Goal: Transaction & Acquisition: Purchase product/service

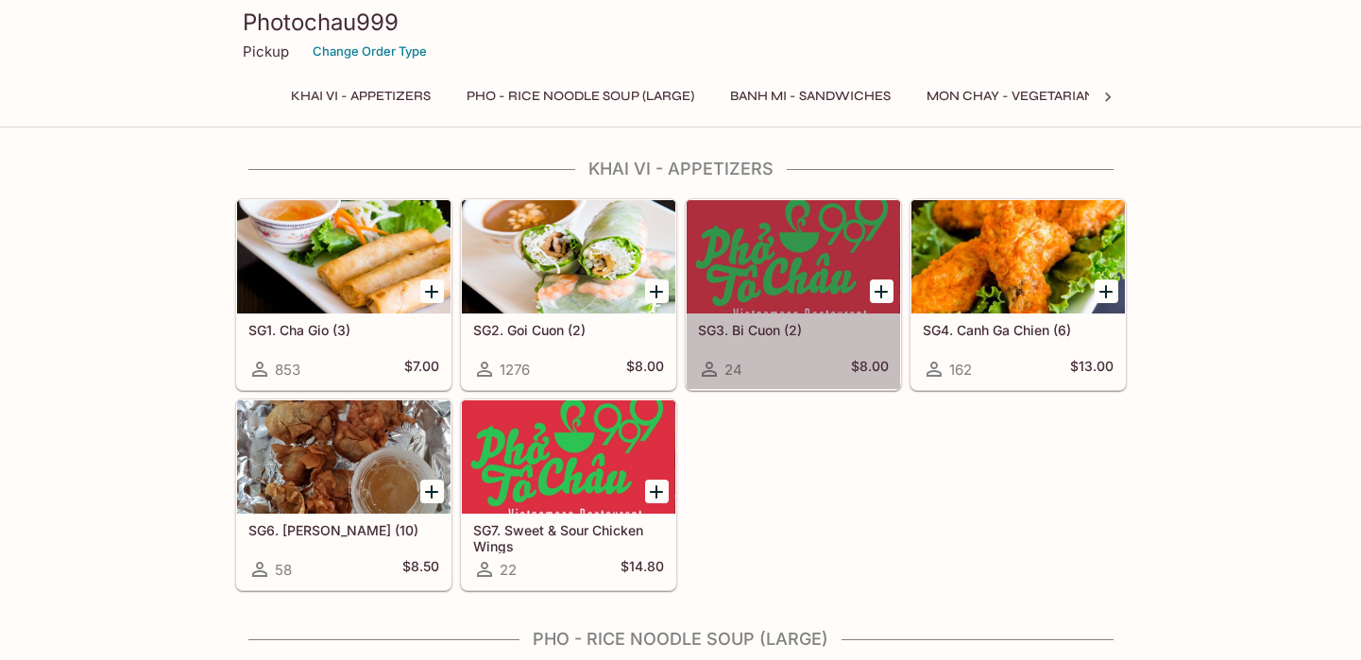
click at [777, 268] on div at bounding box center [793, 256] width 213 height 113
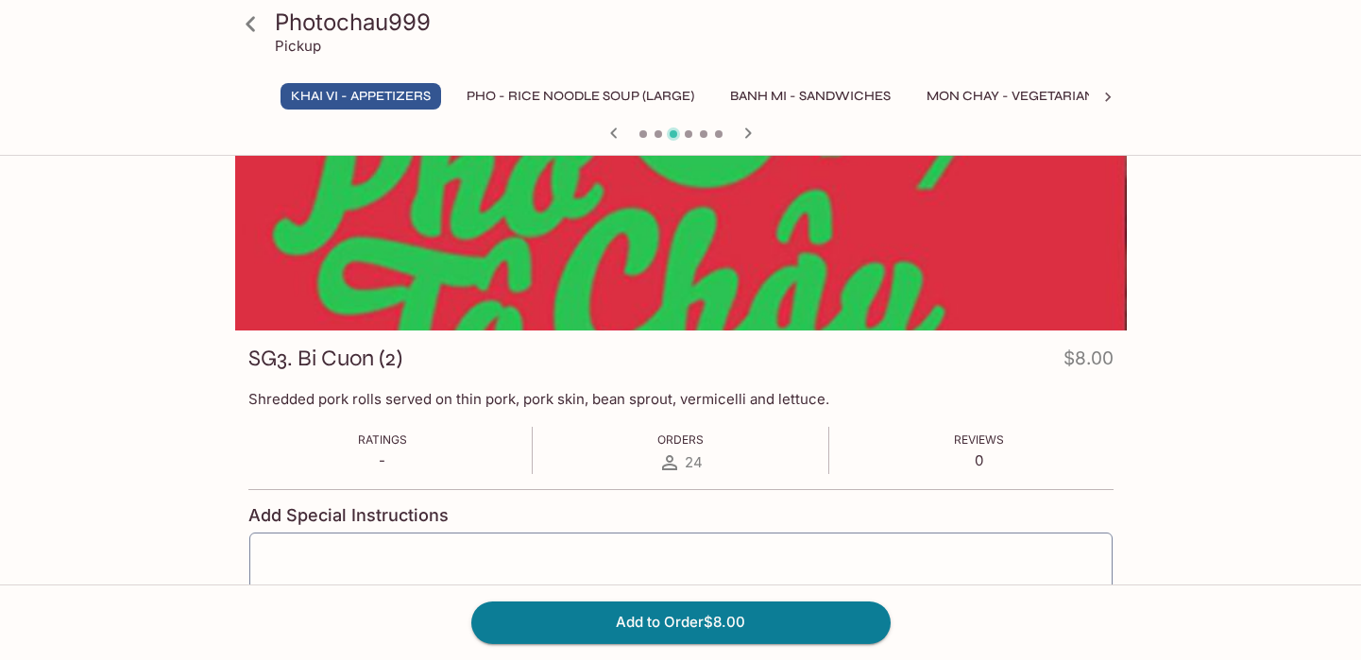
scroll to position [84, 0]
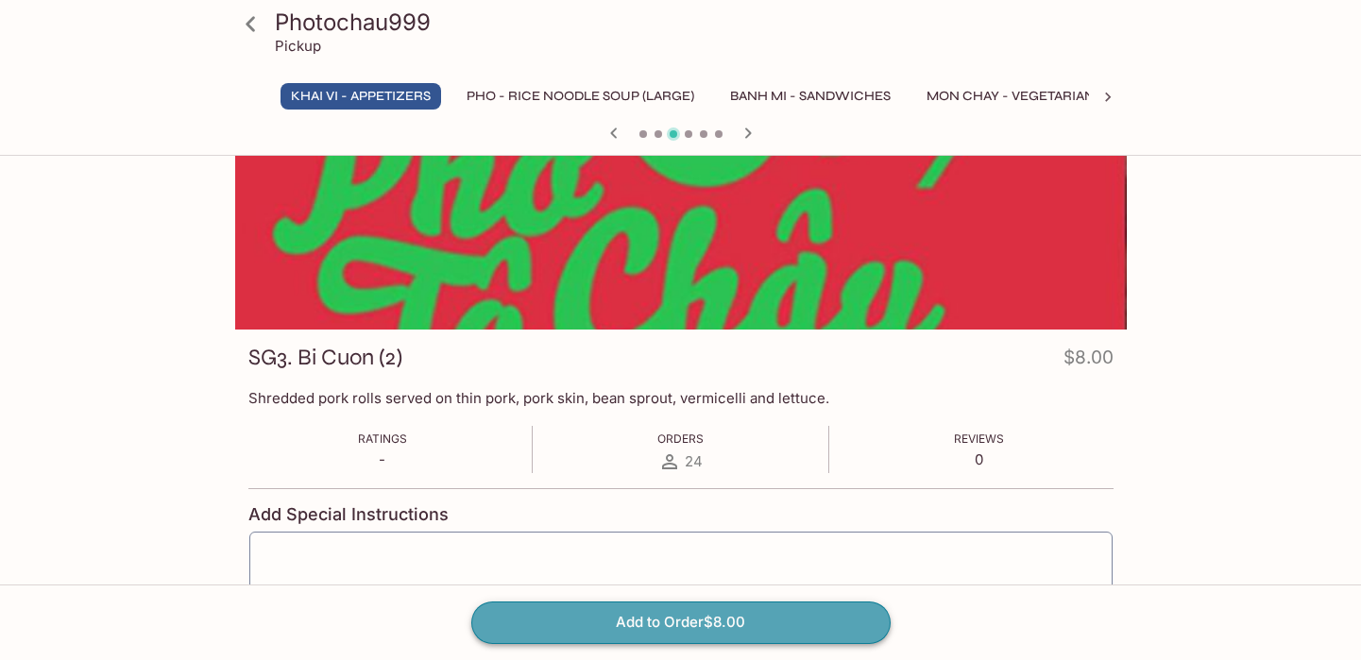
click at [831, 618] on button "Add to Order $8.00" at bounding box center [680, 623] width 419 height 42
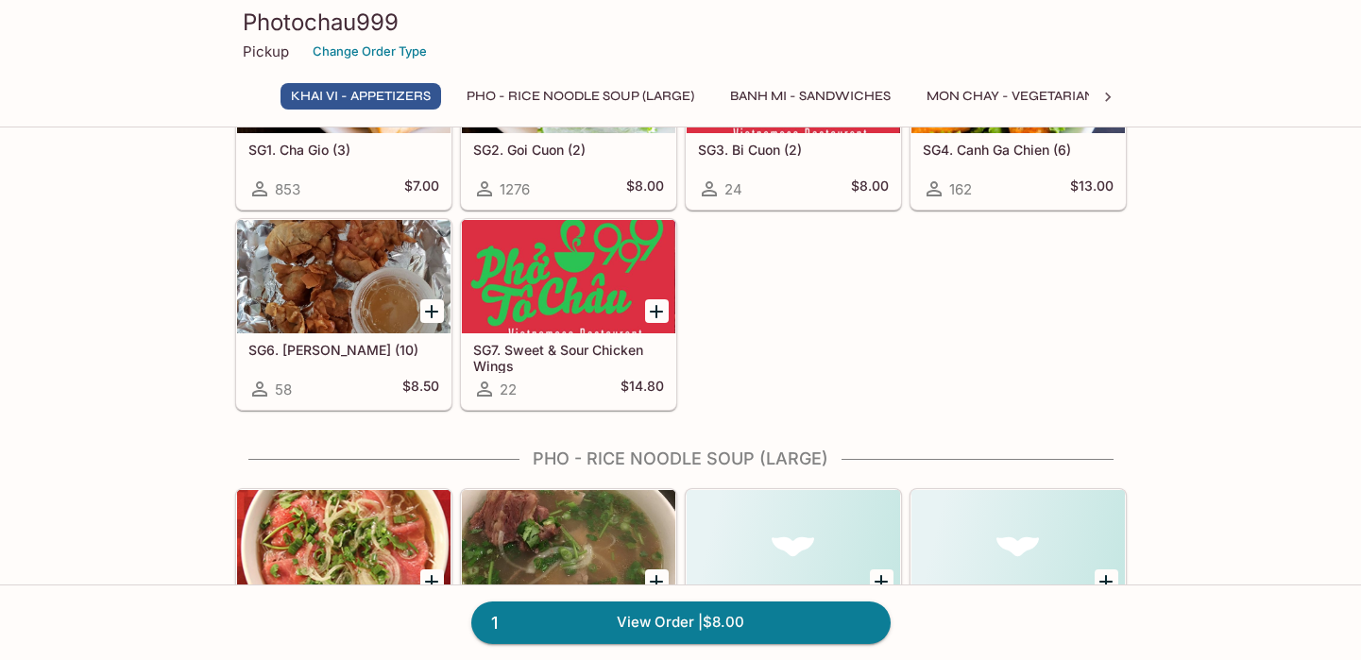
scroll to position [192, 0]
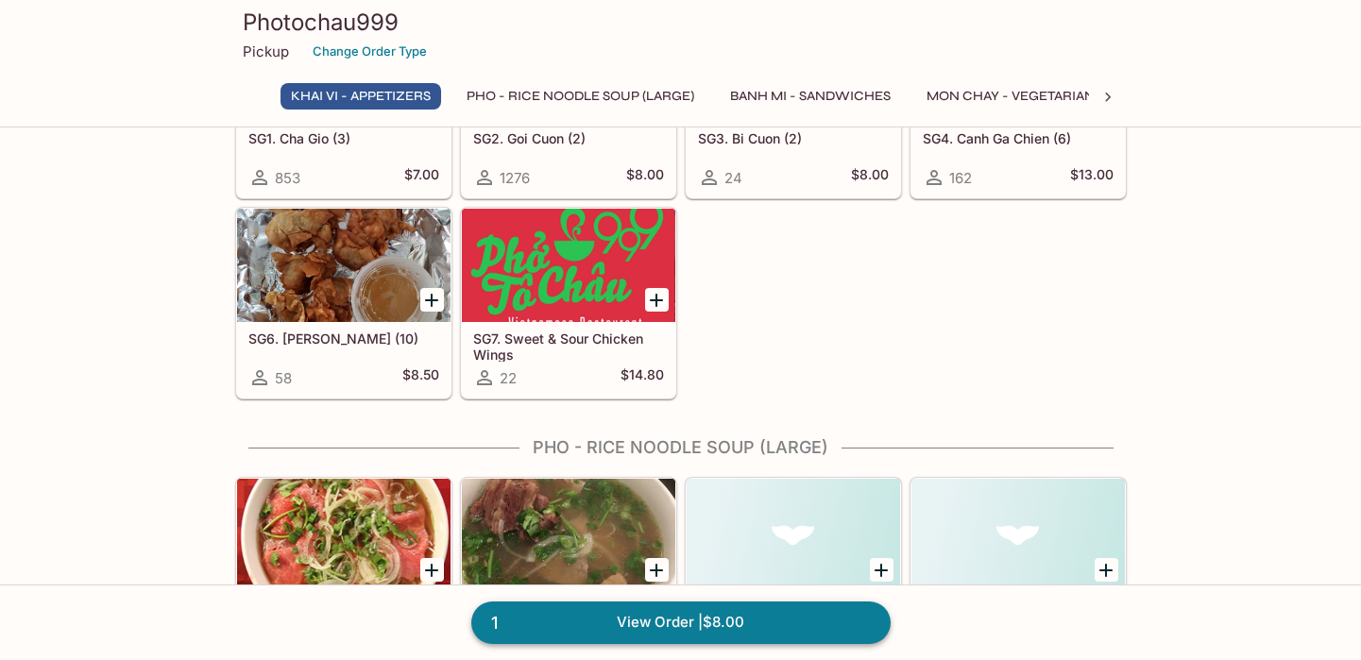
click at [649, 627] on link "1 View Order | $8.00" at bounding box center [680, 623] width 419 height 42
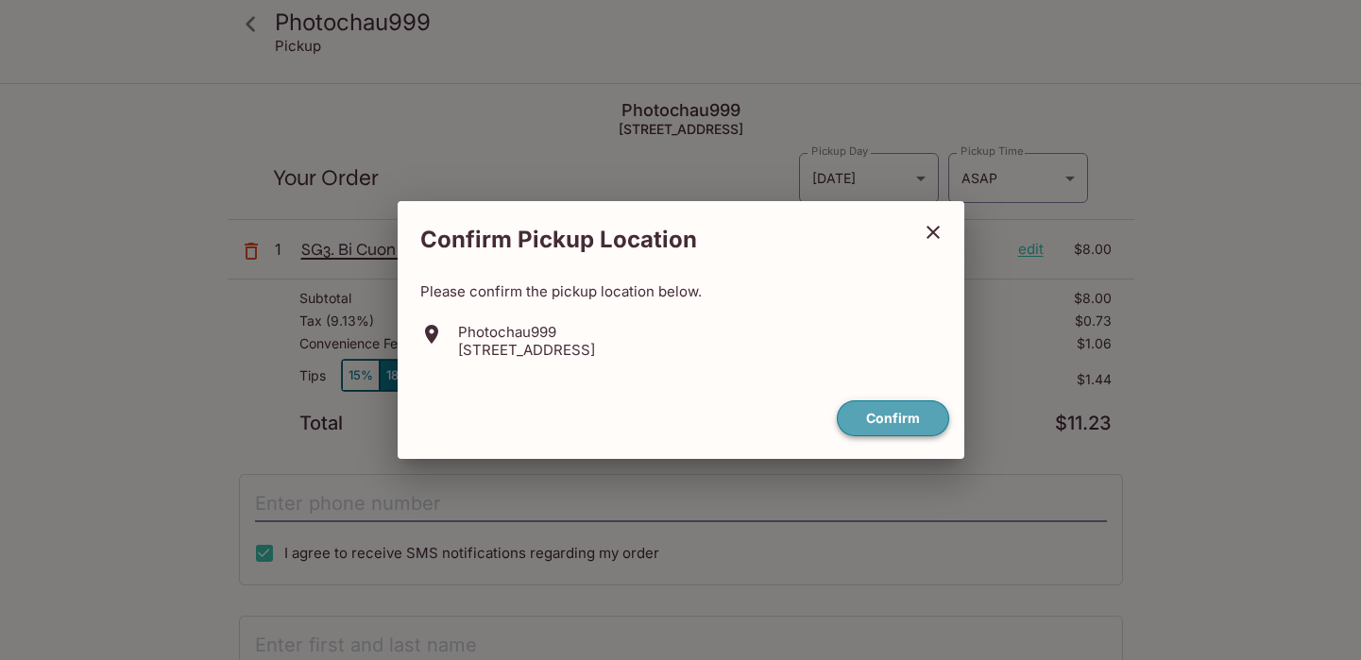
click at [918, 418] on button "Confirm" at bounding box center [893, 419] width 112 height 37
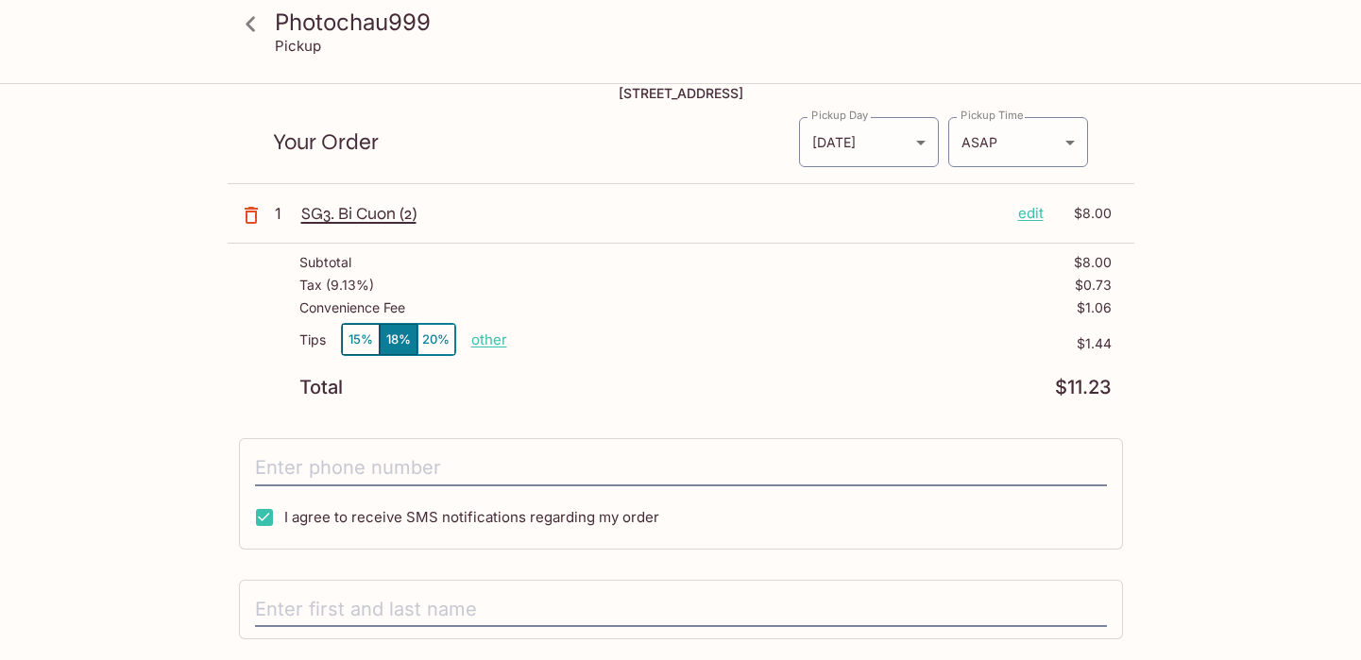
scroll to position [26, 0]
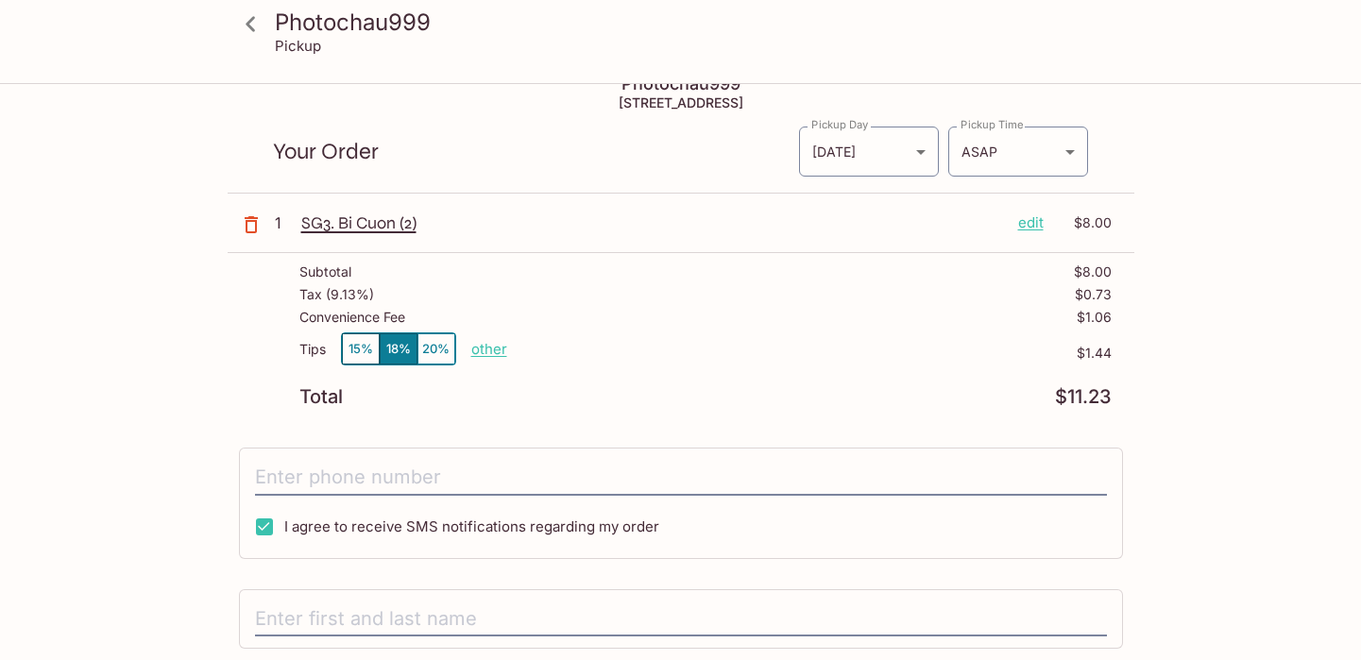
click at [367, 349] on button "15%" at bounding box center [361, 348] width 38 height 31
click at [492, 355] on p "other" at bounding box center [489, 349] width 36 height 18
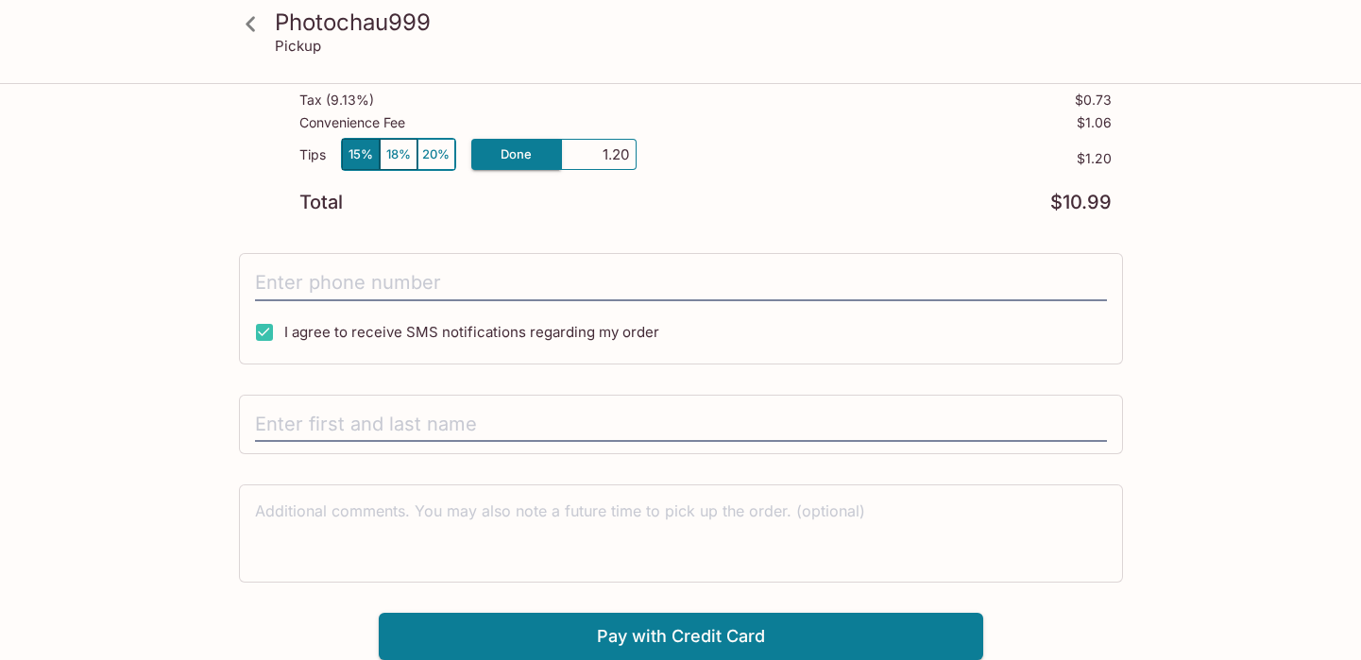
scroll to position [0, 0]
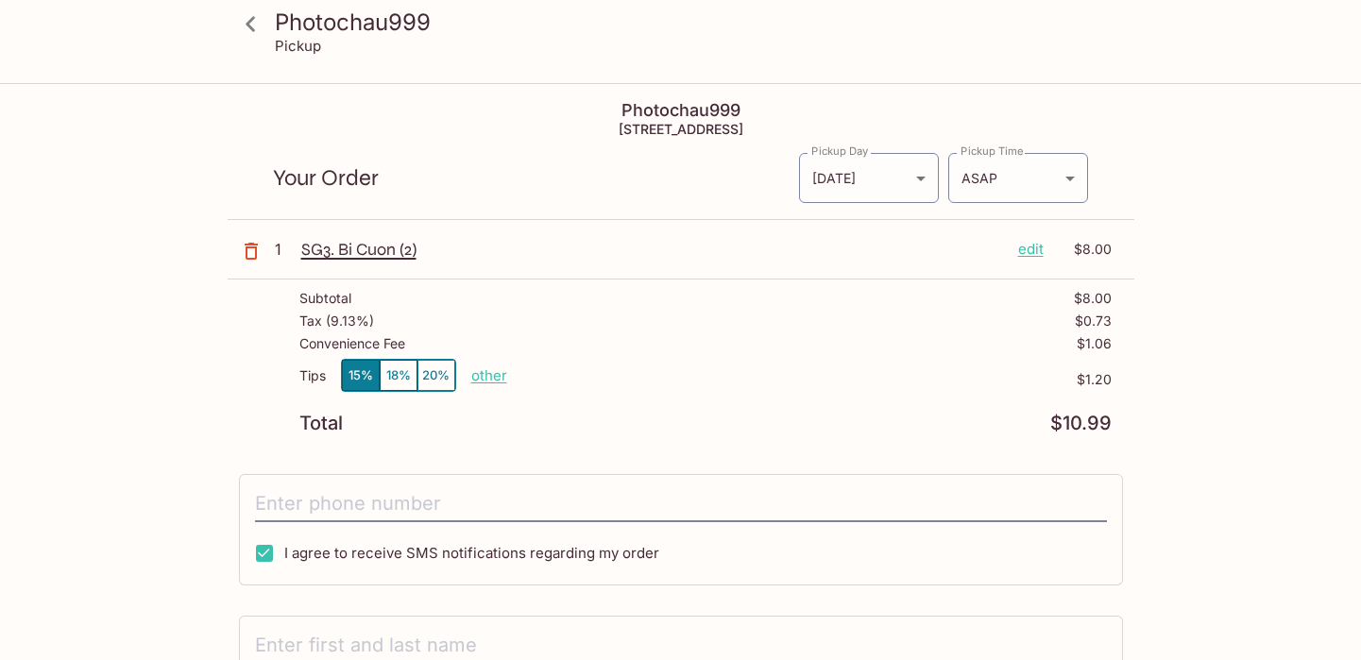
click at [1157, 177] on div "Photochau999 Pickup Photochau999 [STREET_ADDRESS] Your Order Pickup Day [DATE] …" at bounding box center [681, 483] width 1209 height 796
click at [253, 23] on icon at bounding box center [250, 24] width 33 height 33
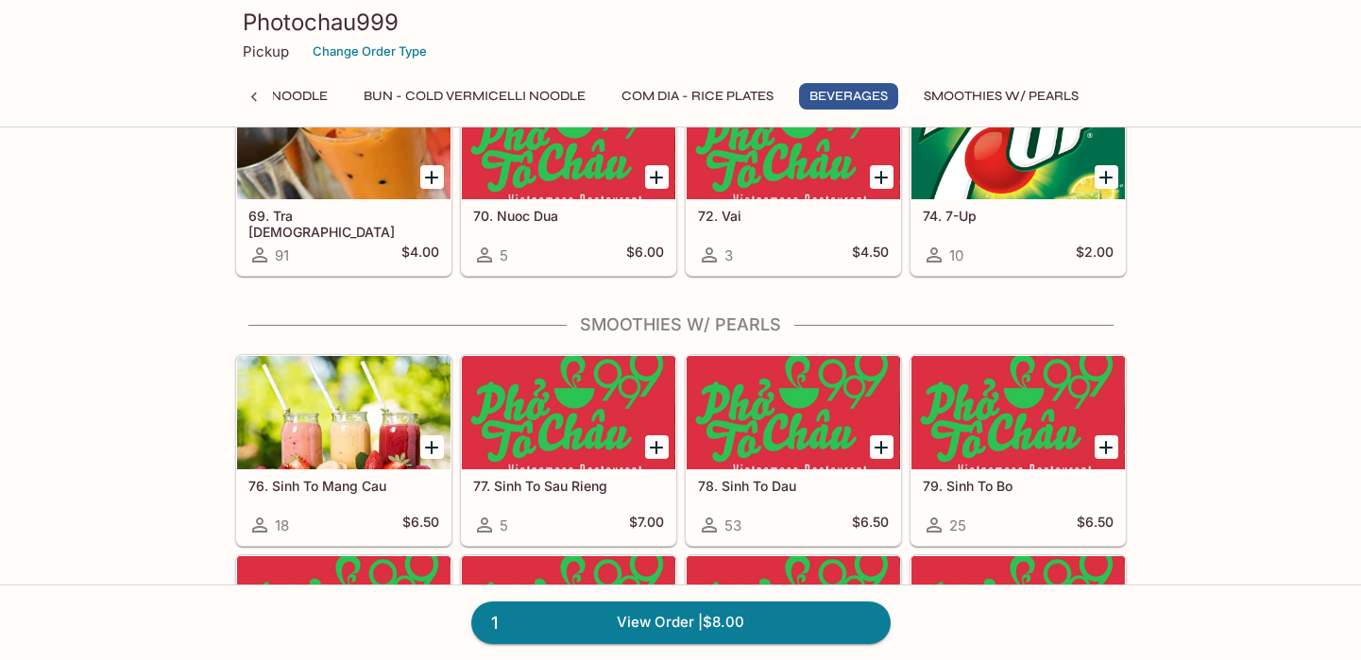
scroll to position [5038, 0]
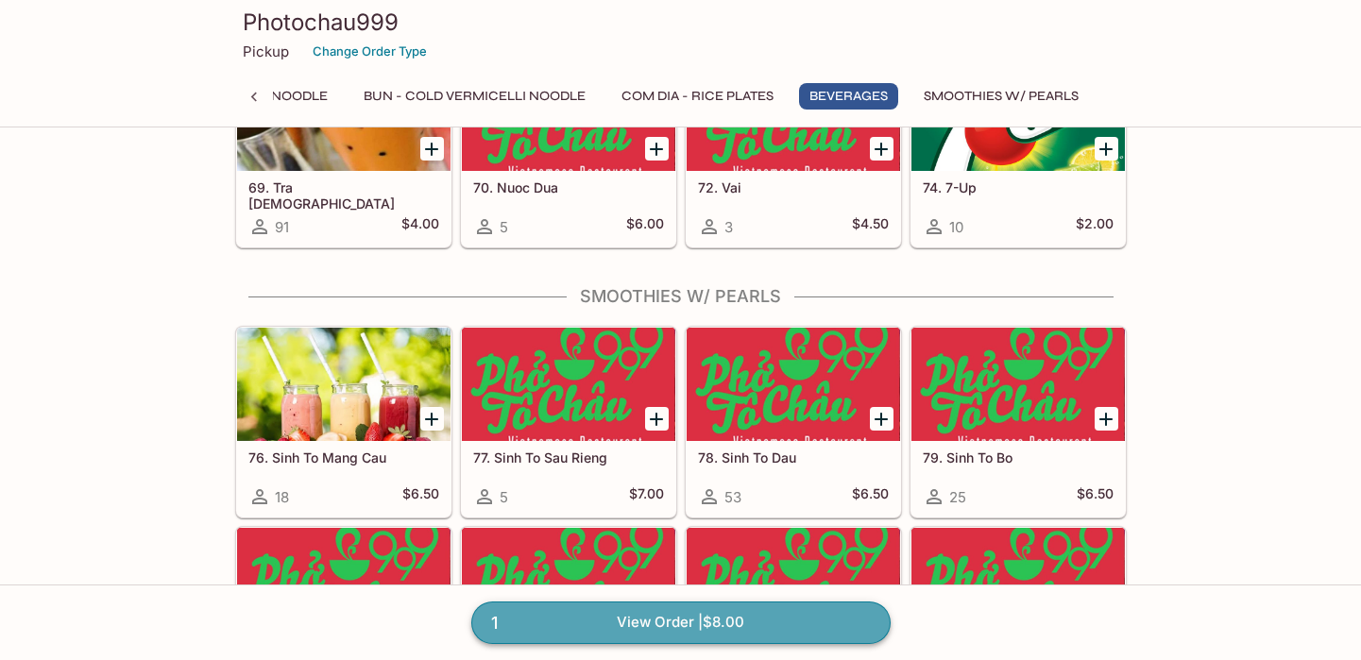
click at [632, 618] on link "1 View Order | $8.00" at bounding box center [680, 623] width 419 height 42
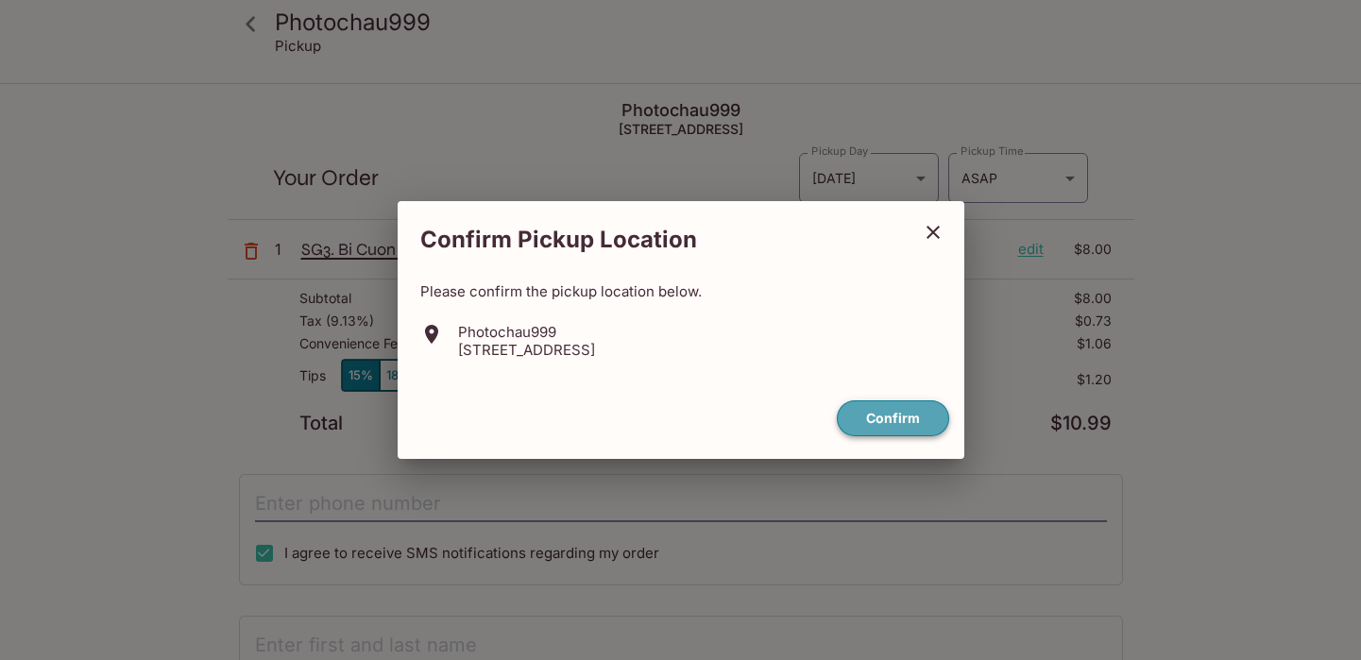
click at [876, 427] on button "Confirm" at bounding box center [893, 419] width 112 height 37
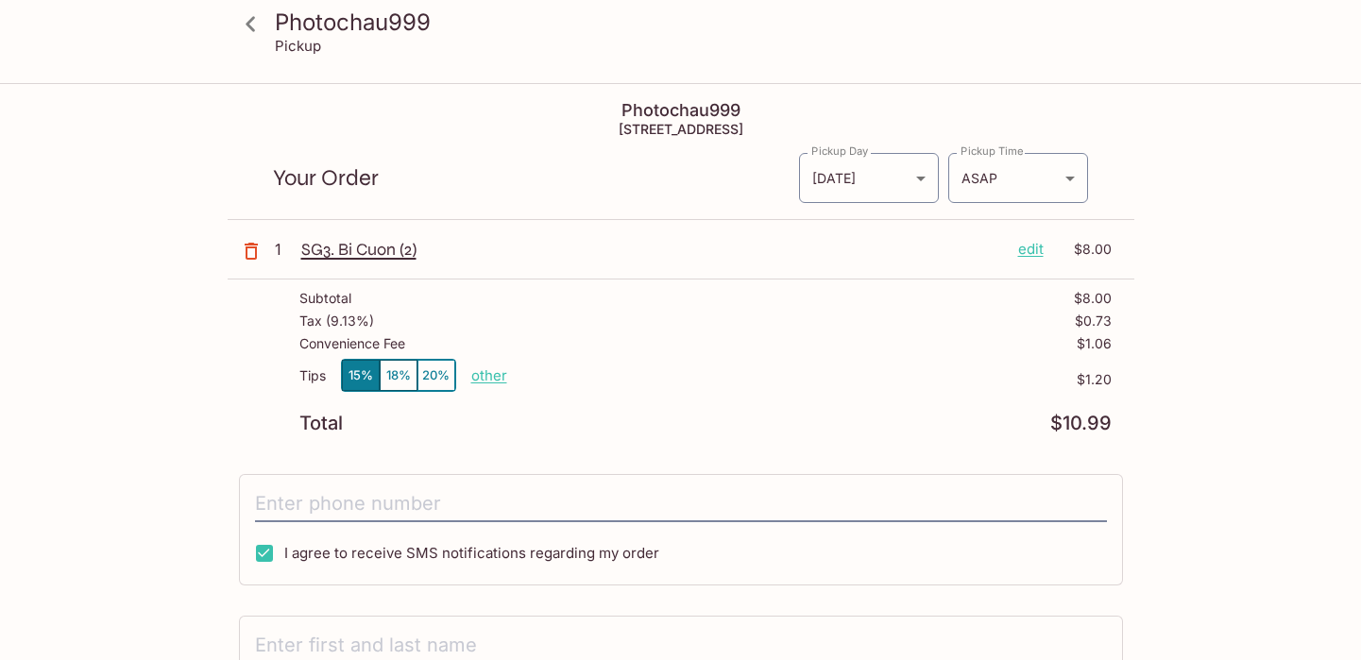
click at [255, 249] on icon "button" at bounding box center [251, 251] width 13 height 17
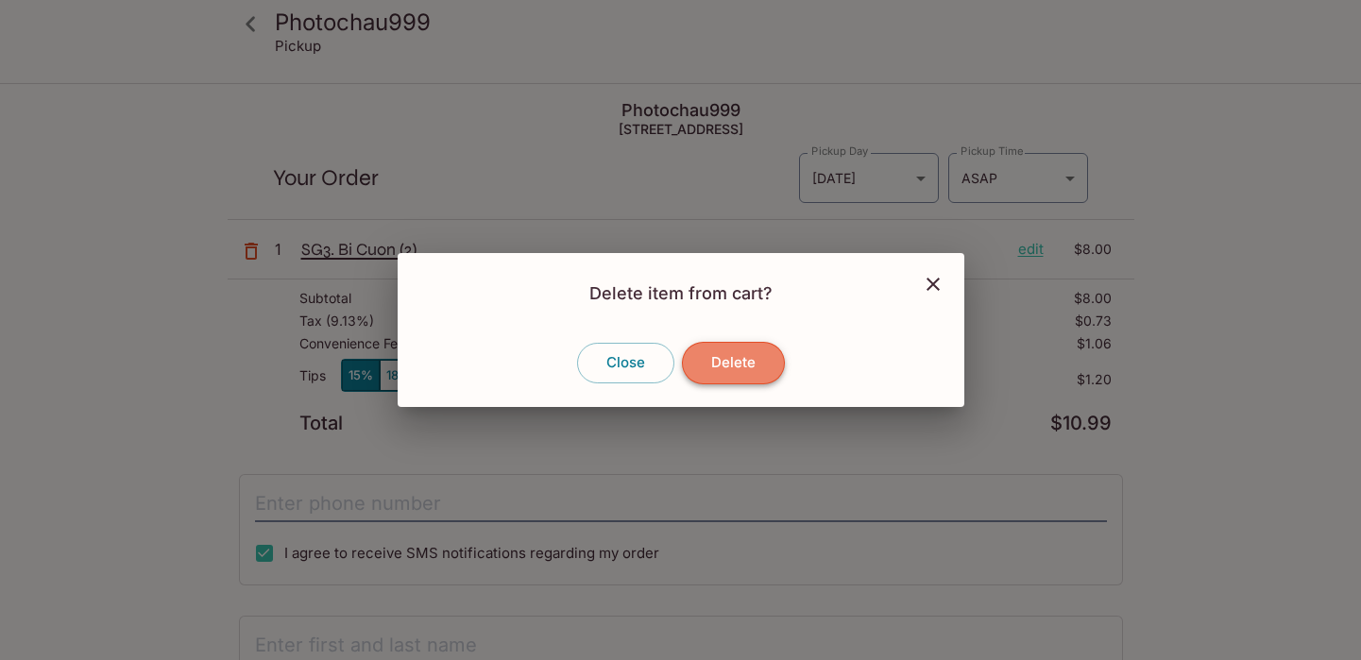
click at [721, 364] on button "Delete" at bounding box center [733, 363] width 103 height 42
